Goal: Task Accomplishment & Management: Manage account settings

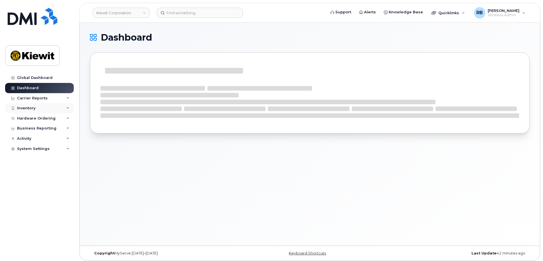
click at [31, 107] on div "Inventory" at bounding box center [26, 108] width 18 height 5
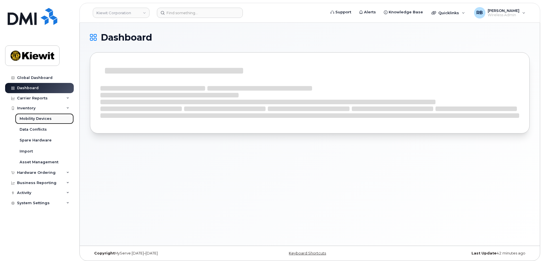
click at [31, 116] on div "Mobility Devices" at bounding box center [36, 118] width 32 height 5
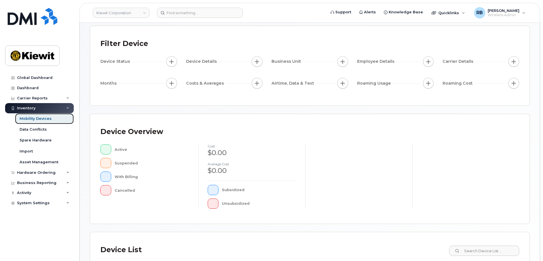
scroll to position [114, 0]
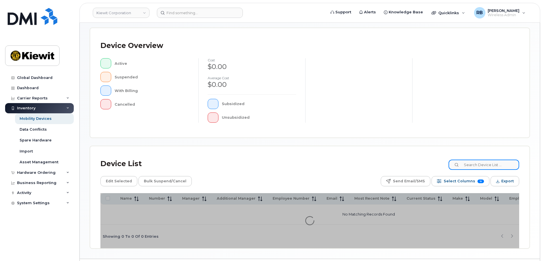
click at [473, 165] on input at bounding box center [484, 164] width 71 height 10
type input "106500"
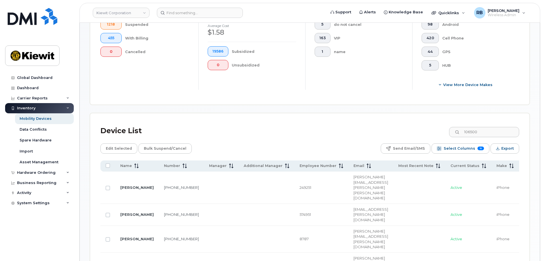
scroll to position [180, 0]
drag, startPoint x: 484, startPoint y: 129, endPoint x: 467, endPoint y: 128, distance: 16.5
click at [467, 128] on input "106500" at bounding box center [484, 132] width 71 height 10
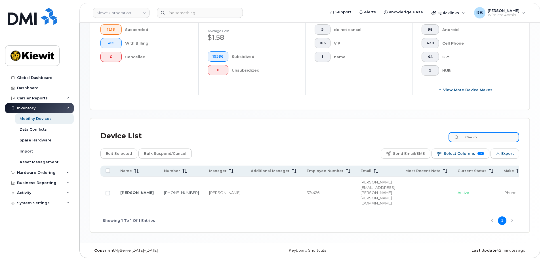
scroll to position [157, 0]
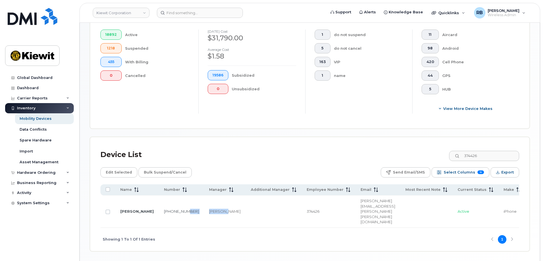
drag, startPoint x: 153, startPoint y: 206, endPoint x: 187, endPoint y: 206, distance: 34.1
click at [187, 206] on tr "[PERSON_NAME] [PHONE_NUMBER] [PERSON_NAME] 374426 [PERSON_NAME][EMAIL_ADDRESS][…" at bounding box center [481, 211] width 762 height 32
click at [209, 207] on td "[PERSON_NAME]" at bounding box center [225, 211] width 42 height 32
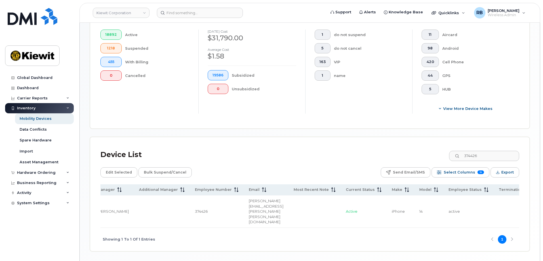
scroll to position [0, 0]
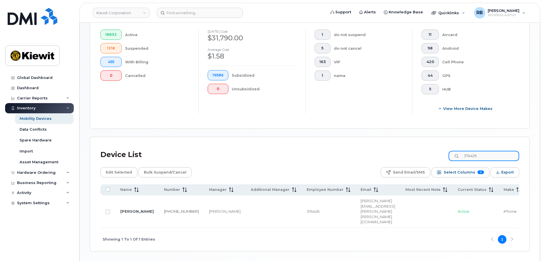
drag, startPoint x: 495, startPoint y: 152, endPoint x: 467, endPoint y: 152, distance: 28.1
click at [467, 152] on input "374426" at bounding box center [484, 156] width 71 height 10
type input "511335"
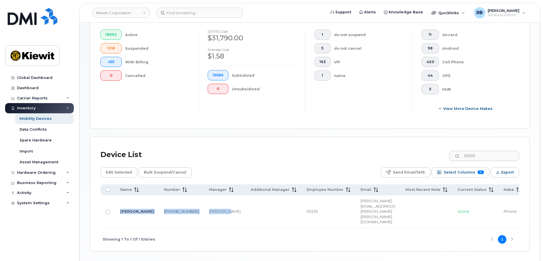
drag, startPoint x: 187, startPoint y: 206, endPoint x: 271, endPoint y: 207, distance: 84.0
click at [271, 207] on div "Name Number Manager Additional Manager Employee Number Email Most Recent Note C…" at bounding box center [309, 205] width 419 height 43
click at [261, 228] on div "Showing 1 To 1 Of 1 Entries 1" at bounding box center [309, 240] width 419 height 24
click at [107, 209] on input "Row Unselected" at bounding box center [108, 211] width 5 height 5
checkbox input "true"
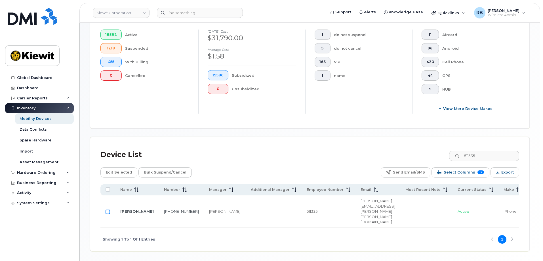
checkbox input "true"
click at [122, 168] on span "Edit Selected" at bounding box center [119, 172] width 26 height 9
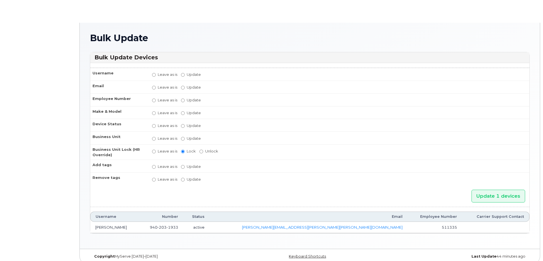
radio input "true"
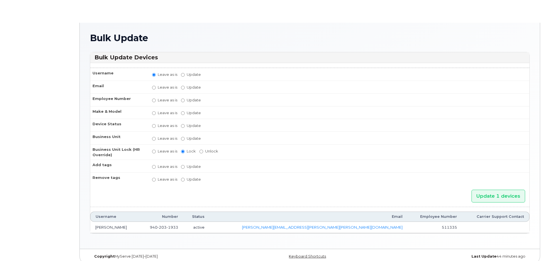
radio input "true"
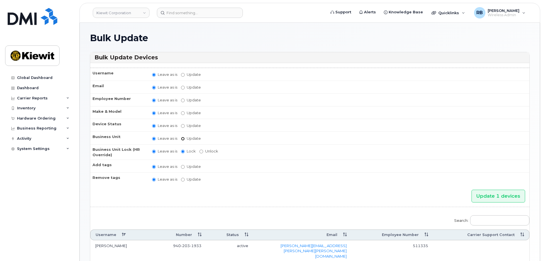
click at [183, 139] on input "Update" at bounding box center [183, 139] width 4 height 4
radio input "true"
radio input "false"
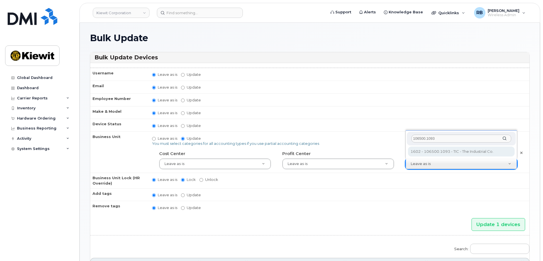
type input "106500.1093"
type input "35856304"
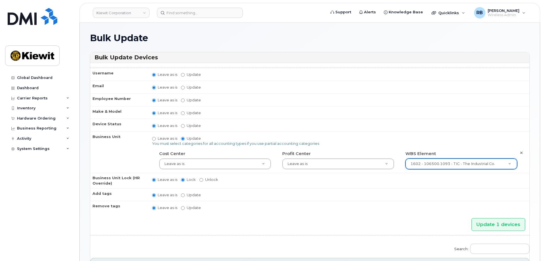
click at [447, 198] on td "Leave as is Update No matches found do not block data do not cancel do not rede…" at bounding box center [338, 194] width 383 height 13
click at [485, 223] on input "Update 1 devices" at bounding box center [499, 224] width 54 height 13
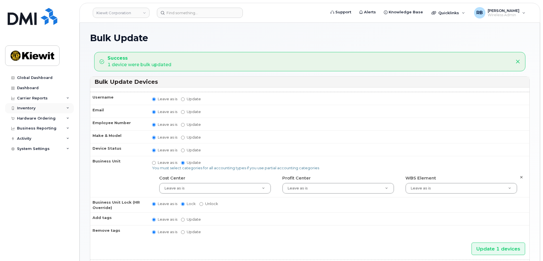
click at [23, 110] on div "Inventory" at bounding box center [26, 108] width 18 height 5
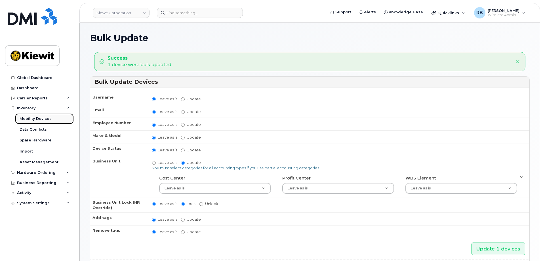
click at [33, 120] on div "Mobility Devices" at bounding box center [36, 118] width 32 height 5
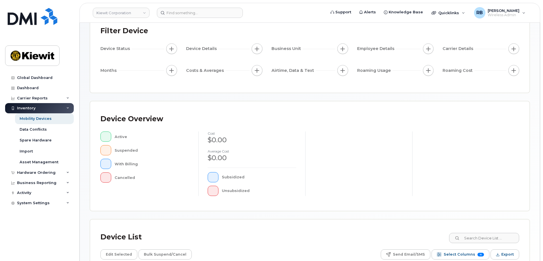
scroll to position [131, 0]
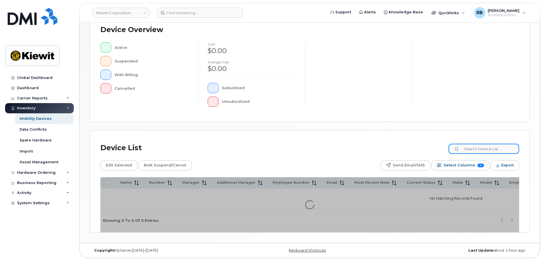
click at [480, 146] on input at bounding box center [484, 149] width 71 height 10
paste input "540868"
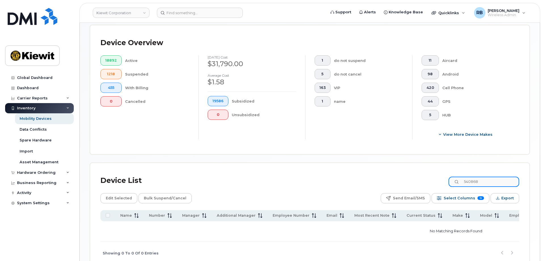
drag, startPoint x: 492, startPoint y: 177, endPoint x: 462, endPoint y: 176, distance: 29.8
click at [462, 176] on div "540868" at bounding box center [484, 181] width 71 height 10
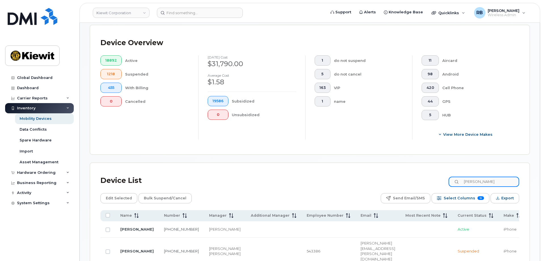
type input "brian reynolds"
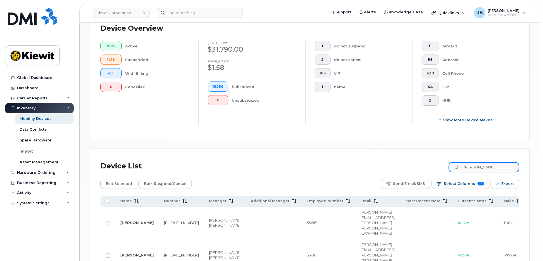
scroll to position [159, 0]
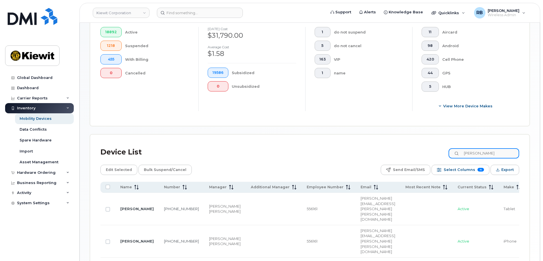
drag, startPoint x: 501, startPoint y: 147, endPoint x: 457, endPoint y: 147, distance: 44.3
click at [457, 148] on input "brian reynolds" at bounding box center [484, 153] width 71 height 10
click at [502, 151] on input at bounding box center [484, 153] width 71 height 10
paste input "174102"
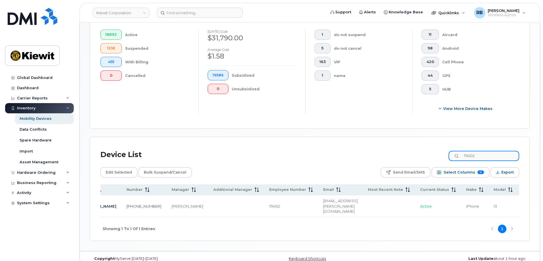
scroll to position [0, 0]
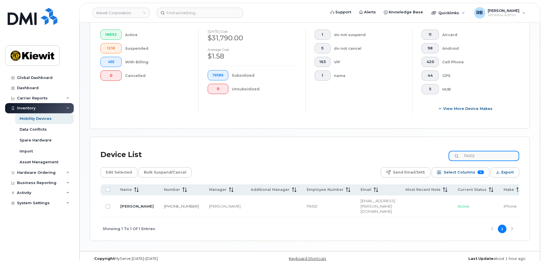
drag, startPoint x: 484, startPoint y: 150, endPoint x: 465, endPoint y: 150, distance: 18.7
click at [465, 151] on input "174102" at bounding box center [484, 156] width 71 height 10
paste input "395173"
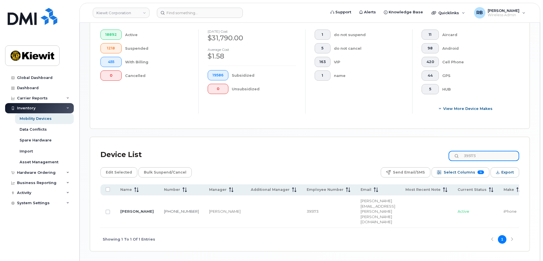
drag, startPoint x: 485, startPoint y: 151, endPoint x: 465, endPoint y: 152, distance: 20.5
click at [464, 152] on input "395173" at bounding box center [484, 156] width 71 height 10
paste input "195387"
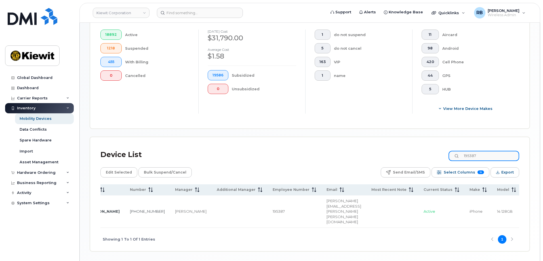
scroll to position [0, 30]
drag, startPoint x: 485, startPoint y: 153, endPoint x: 459, endPoint y: 153, distance: 26.1
click at [459, 153] on input "195387" at bounding box center [484, 156] width 71 height 10
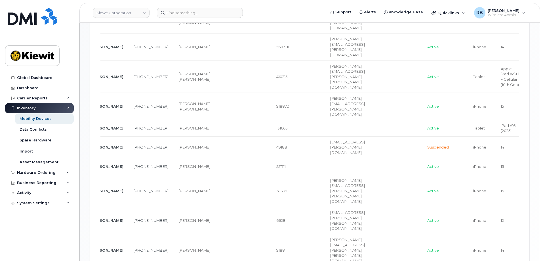
scroll to position [356, 0]
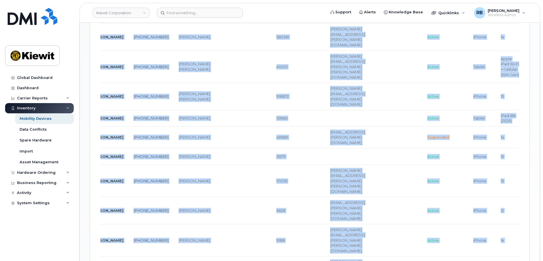
drag, startPoint x: 341, startPoint y: 248, endPoint x: 313, endPoint y: 249, distance: 27.8
click at [313, 249] on div "Name Number Manager Additional Manager Employee Number Email Most Recent Note C…" at bounding box center [309, 164] width 419 height 357
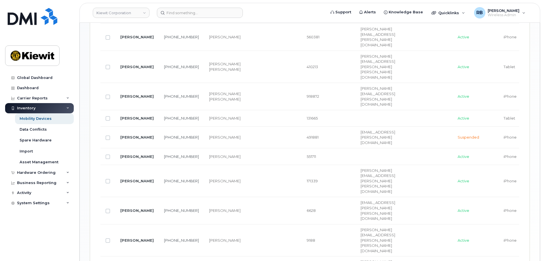
scroll to position [242, 0]
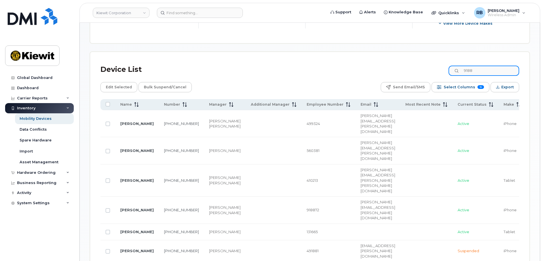
drag, startPoint x: 484, startPoint y: 65, endPoint x: 468, endPoint y: 66, distance: 15.4
click at [468, 66] on input "9188" at bounding box center [484, 71] width 71 height 10
paste input "237004"
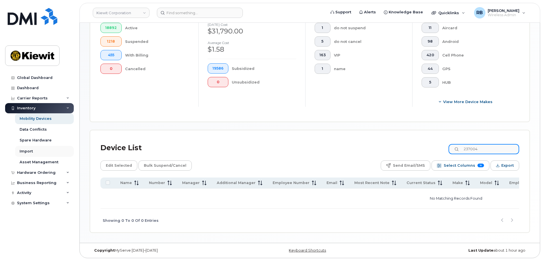
scroll to position [161, 0]
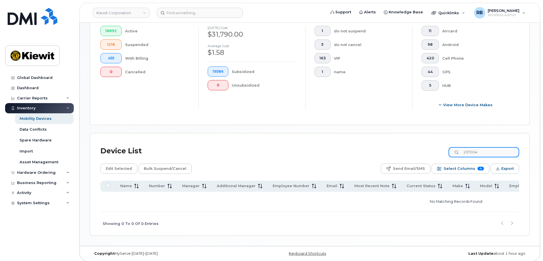
drag, startPoint x: 474, startPoint y: 148, endPoint x: 467, endPoint y: 148, distance: 7.9
click at [467, 148] on input "237004" at bounding box center [484, 152] width 71 height 10
paste input "339899"
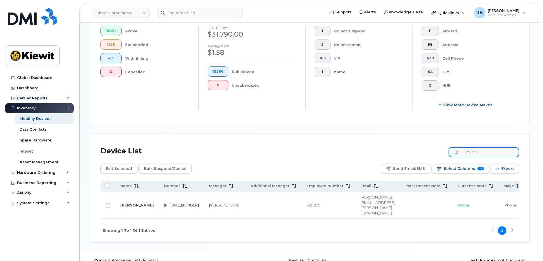
scroll to position [157, 0]
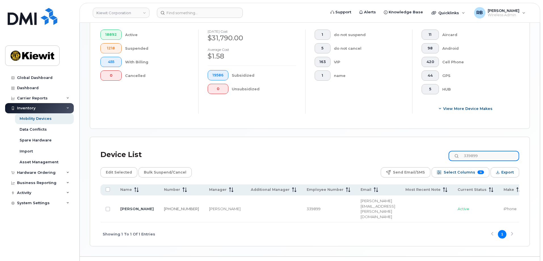
drag, startPoint x: 490, startPoint y: 150, endPoint x: 466, endPoint y: 149, distance: 24.4
click at [466, 151] on input "339899" at bounding box center [484, 156] width 71 height 10
paste input "188624"
type input "188624"
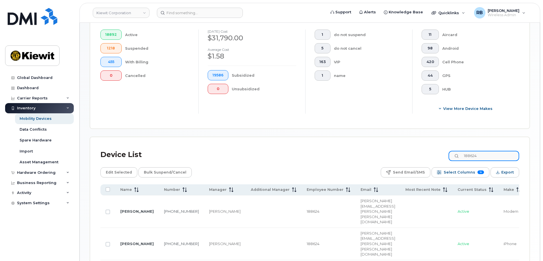
scroll to position [189, 0]
